Goal: Information Seeking & Learning: Learn about a topic

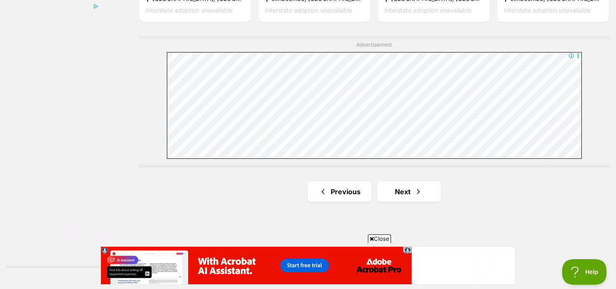
scroll to position [1587, 0]
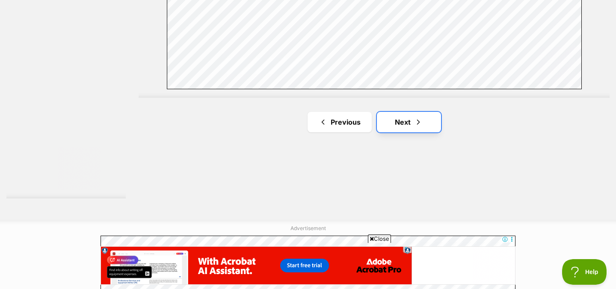
click at [418, 127] on span "Next page" at bounding box center [418, 122] width 9 height 10
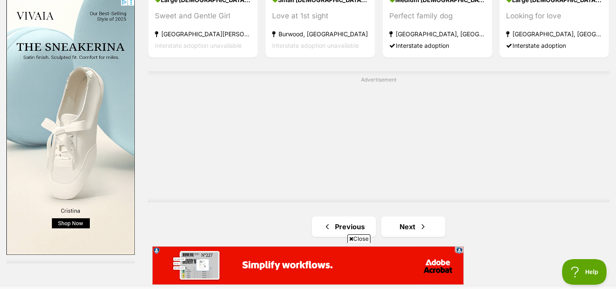
scroll to position [1683, 0]
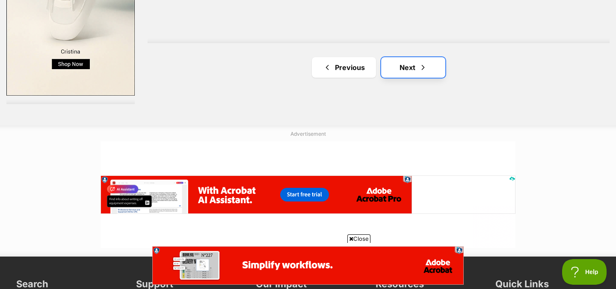
click at [415, 65] on link "Next" at bounding box center [413, 67] width 64 height 21
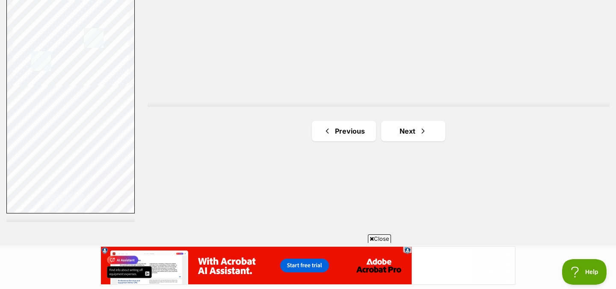
scroll to position [1600, 0]
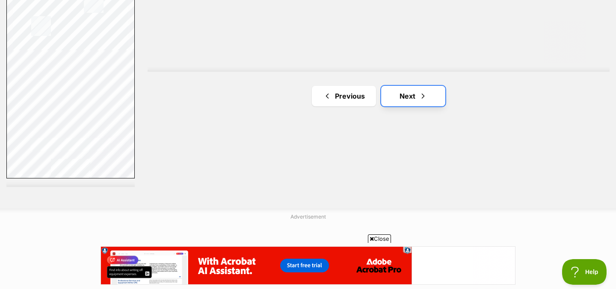
click at [422, 101] on span "Next page" at bounding box center [423, 96] width 9 height 10
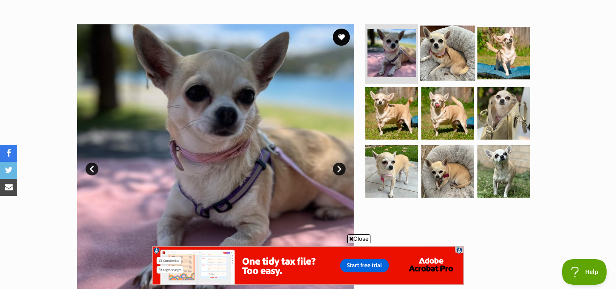
click at [434, 66] on img at bounding box center [447, 52] width 55 height 55
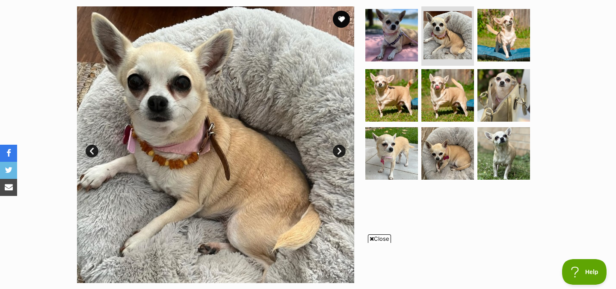
scroll to position [177, 0]
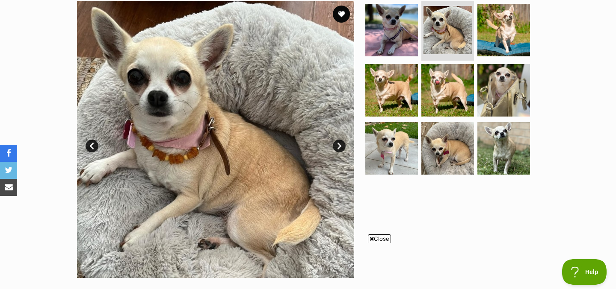
click at [338, 149] on link "Next" at bounding box center [339, 146] width 13 height 13
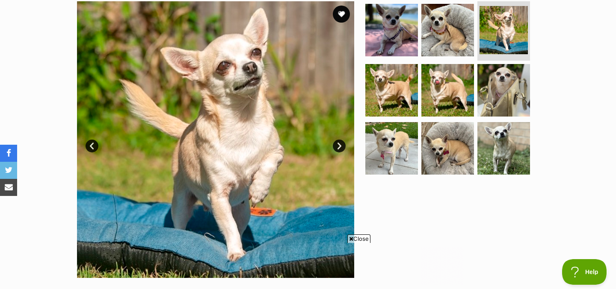
scroll to position [0, 0]
click at [338, 149] on link "Next" at bounding box center [339, 146] width 13 height 13
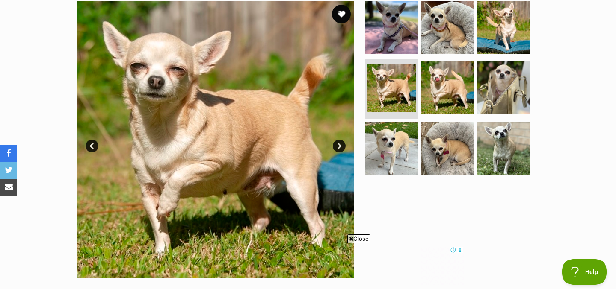
click at [346, 13] on button "favourite" at bounding box center [341, 14] width 19 height 19
click at [338, 146] on link "Next" at bounding box center [339, 146] width 13 height 13
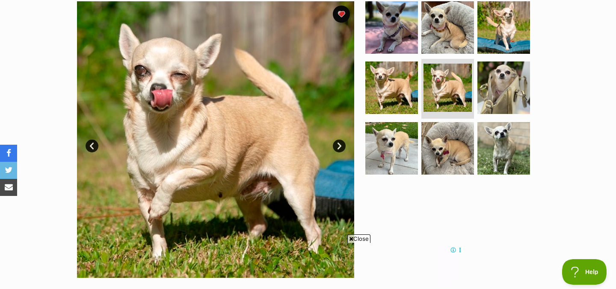
click at [338, 146] on link "Next" at bounding box center [339, 146] width 13 height 13
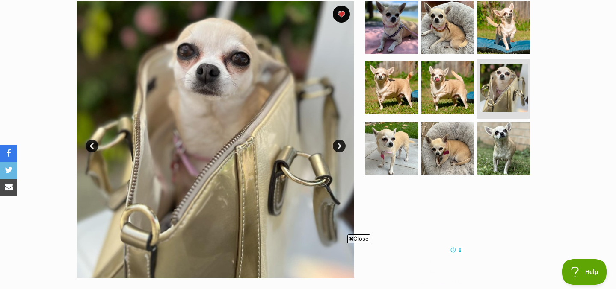
click at [338, 146] on link "Next" at bounding box center [339, 146] width 13 height 13
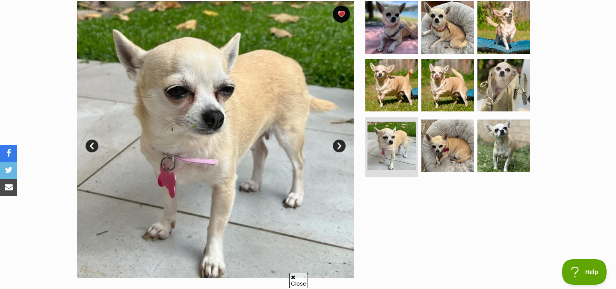
click at [343, 148] on link "Next" at bounding box center [339, 146] width 13 height 13
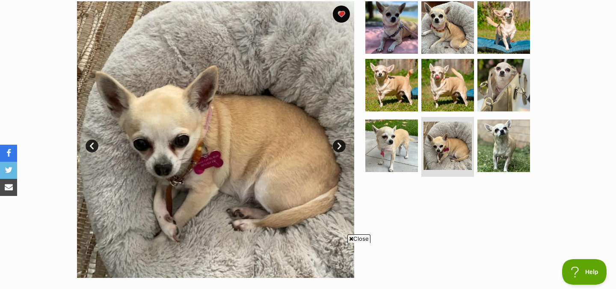
click at [343, 148] on link "Next" at bounding box center [339, 146] width 13 height 13
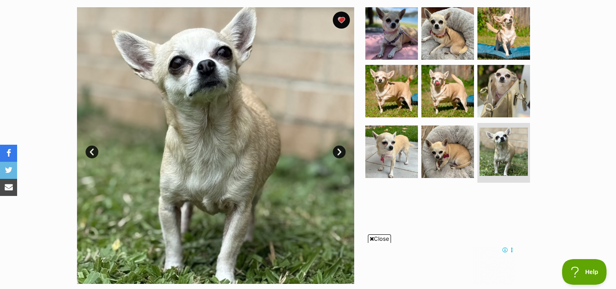
scroll to position [167, 0]
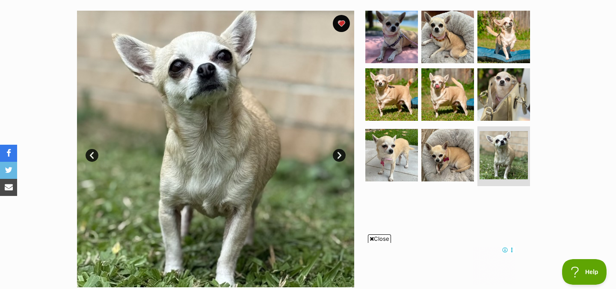
click at [339, 156] on link "Next" at bounding box center [339, 155] width 13 height 13
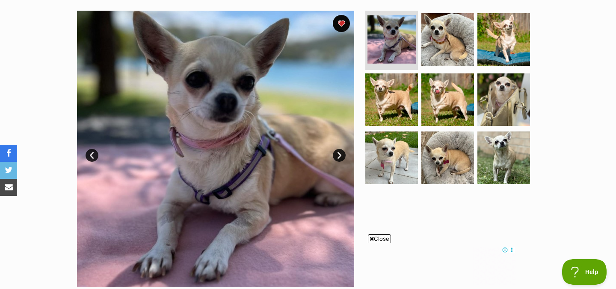
click at [339, 156] on link "Next" at bounding box center [339, 155] width 13 height 13
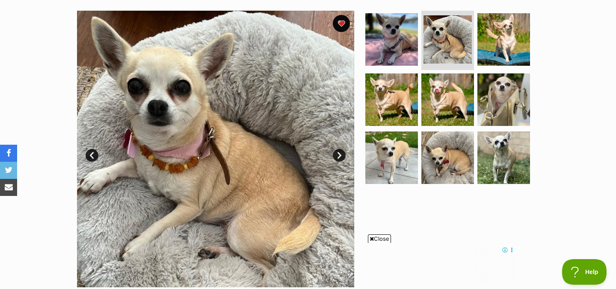
click at [387, 236] on span "Close" at bounding box center [379, 239] width 23 height 9
click at [339, 156] on link "Next" at bounding box center [339, 155] width 13 height 13
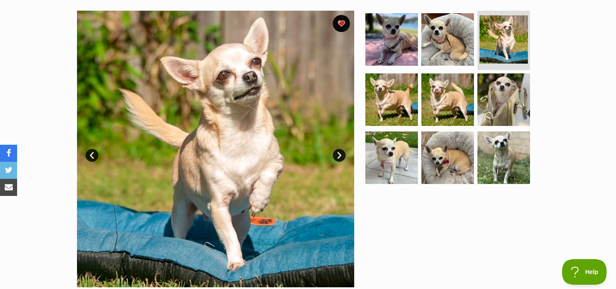
click at [339, 156] on link "Next" at bounding box center [339, 155] width 13 height 13
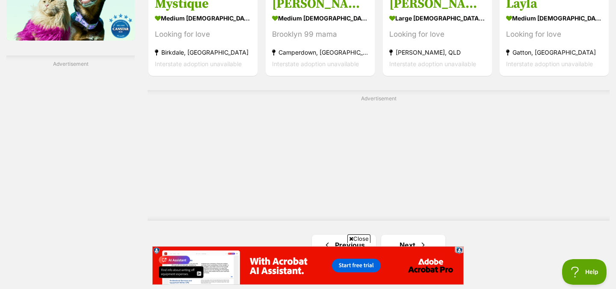
scroll to position [1529, 0]
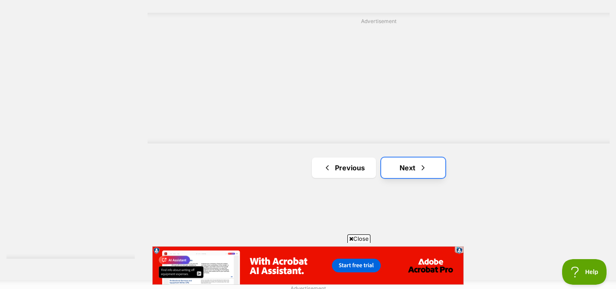
click at [403, 165] on link "Next" at bounding box center [413, 168] width 64 height 21
